Goal: Navigation & Orientation: Find specific page/section

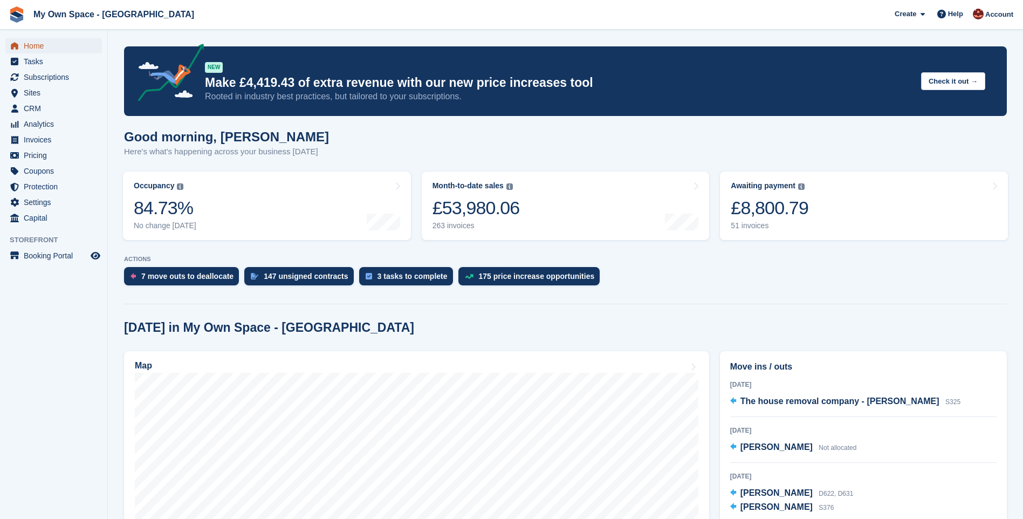
click at [60, 45] on span "Home" at bounding box center [56, 45] width 65 height 15
drag, startPoint x: 118, startPoint y: 328, endPoint x: 369, endPoint y: 335, distance: 251.3
click at [88, 335] on aside "Home Tasks Subscriptions Subscriptions Subscriptions Contracts Price increases …" at bounding box center [53, 262] width 107 height 465
click at [101, 341] on aside "Home Tasks Subscriptions Subscriptions Subscriptions Contracts Price increases …" at bounding box center [53, 262] width 107 height 465
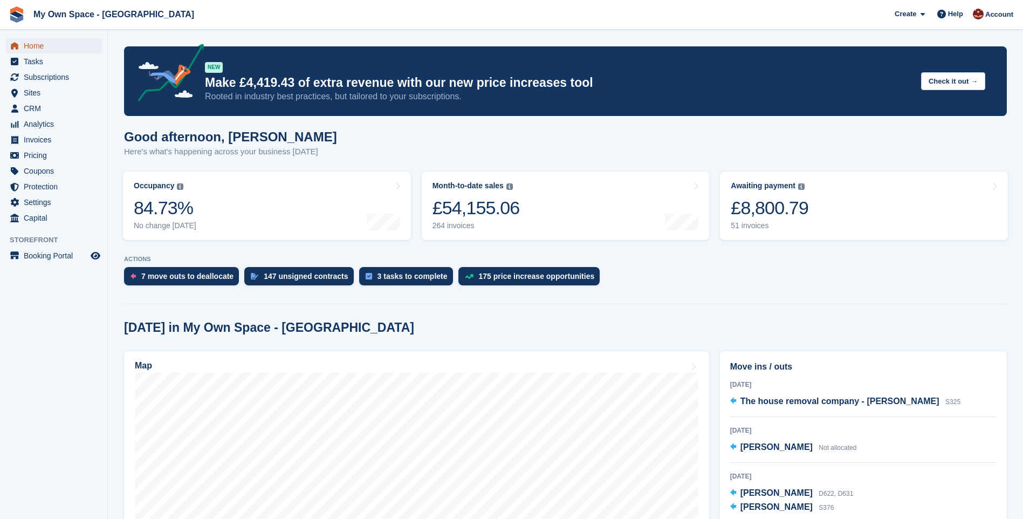
click at [22, 43] on link "Home" at bounding box center [53, 45] width 96 height 15
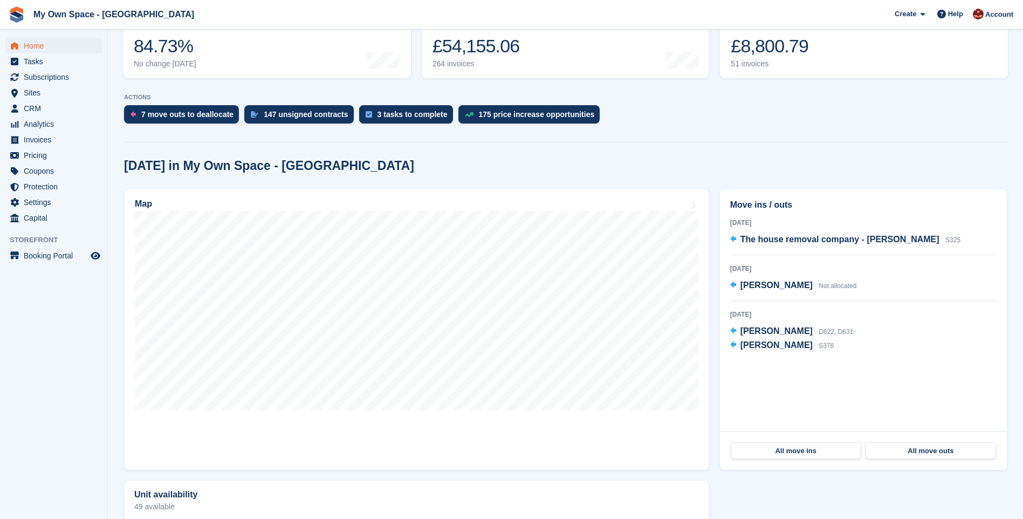
scroll to position [108, 0]
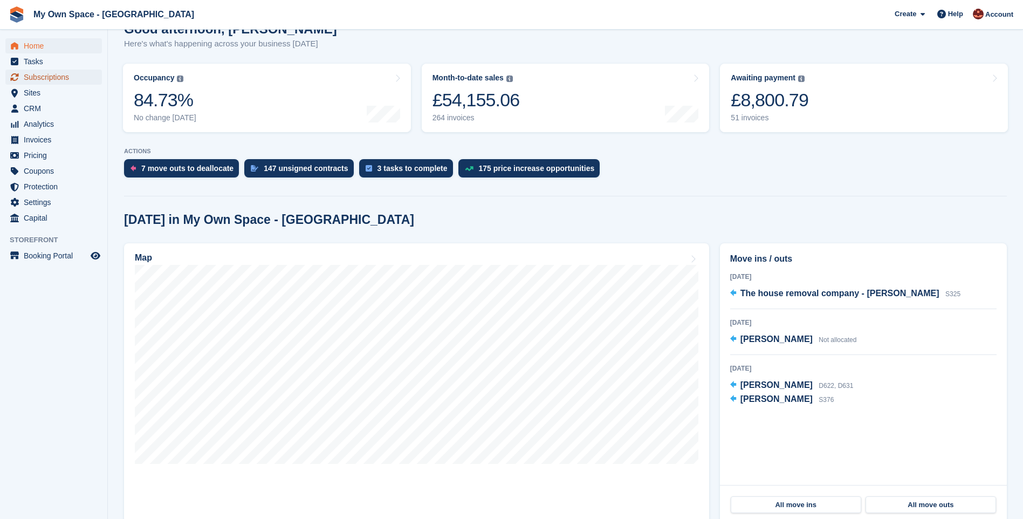
click at [58, 81] on span "Subscriptions" at bounding box center [56, 77] width 65 height 15
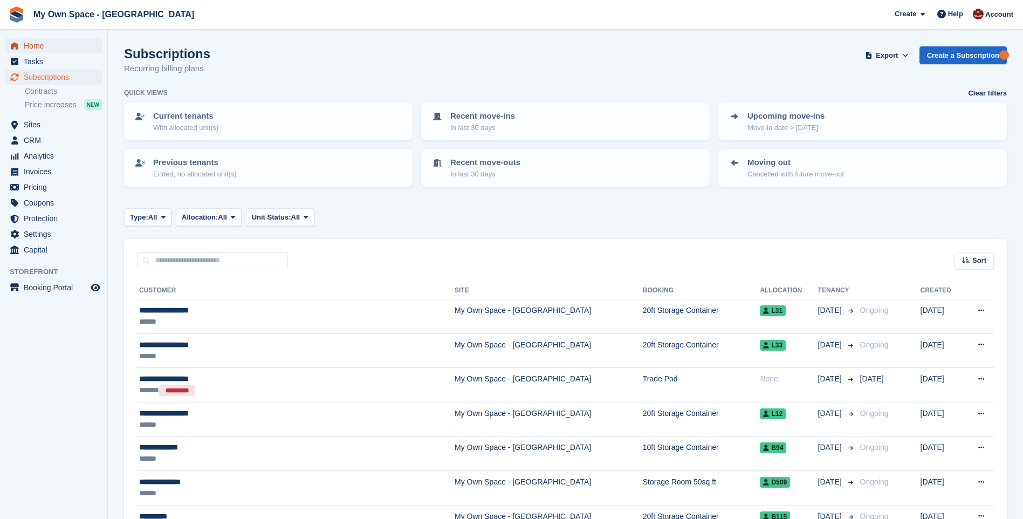
click at [52, 47] on span "Home" at bounding box center [56, 45] width 65 height 15
